Goal: Transaction & Acquisition: Purchase product/service

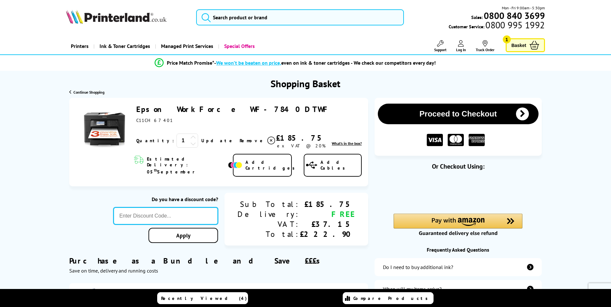
click at [218, 209] on input "text" at bounding box center [165, 215] width 105 height 17
type input "LOYALTY2025"
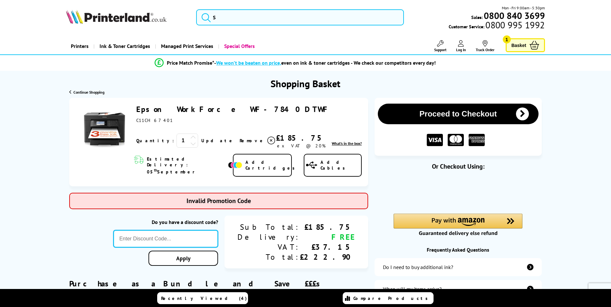
click at [176, 230] on input "text" at bounding box center [165, 238] width 105 height 17
type input "LOYALTY2025"
